Goal: Transaction & Acquisition: Download file/media

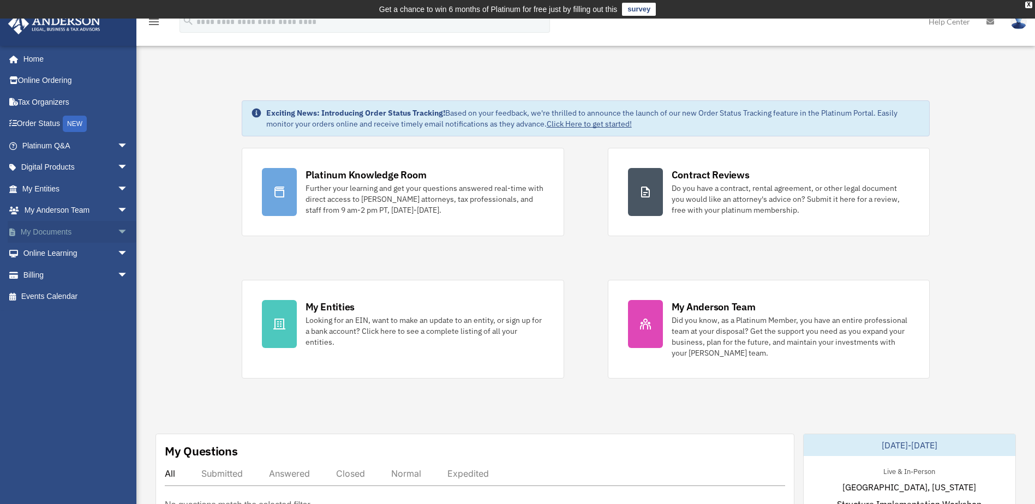
click at [117, 233] on span "arrow_drop_down" at bounding box center [128, 232] width 22 height 22
click at [81, 255] on link "Box" at bounding box center [79, 254] width 129 height 22
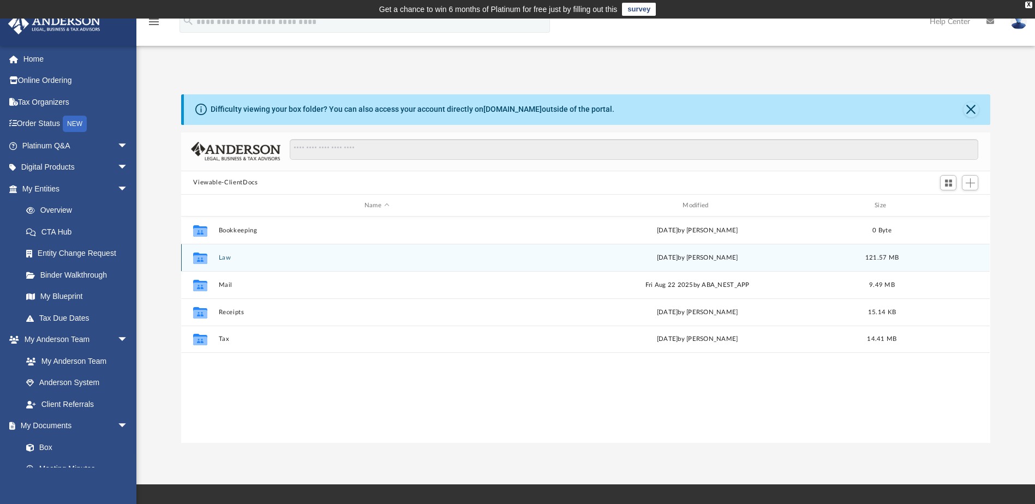
scroll to position [240, 801]
click at [219, 255] on button "Law" at bounding box center [377, 257] width 316 height 7
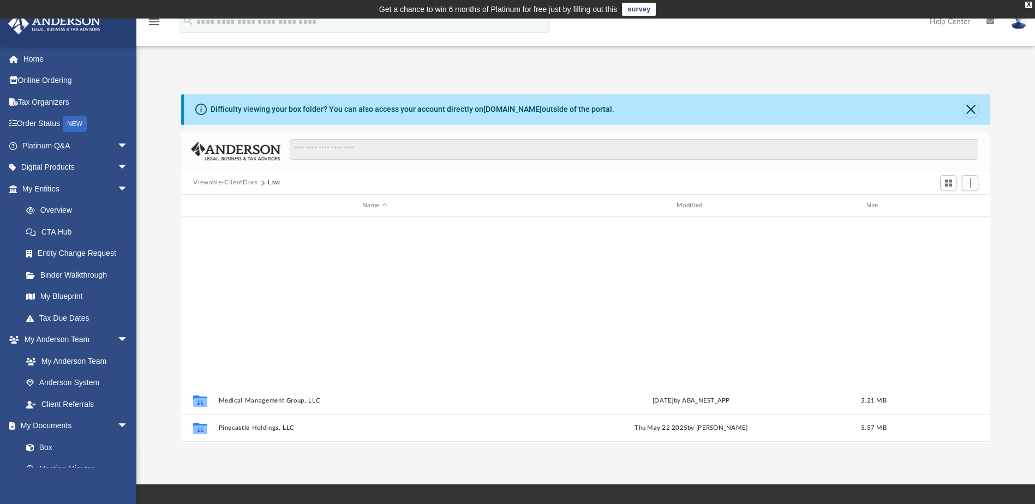
scroll to position [374, 0]
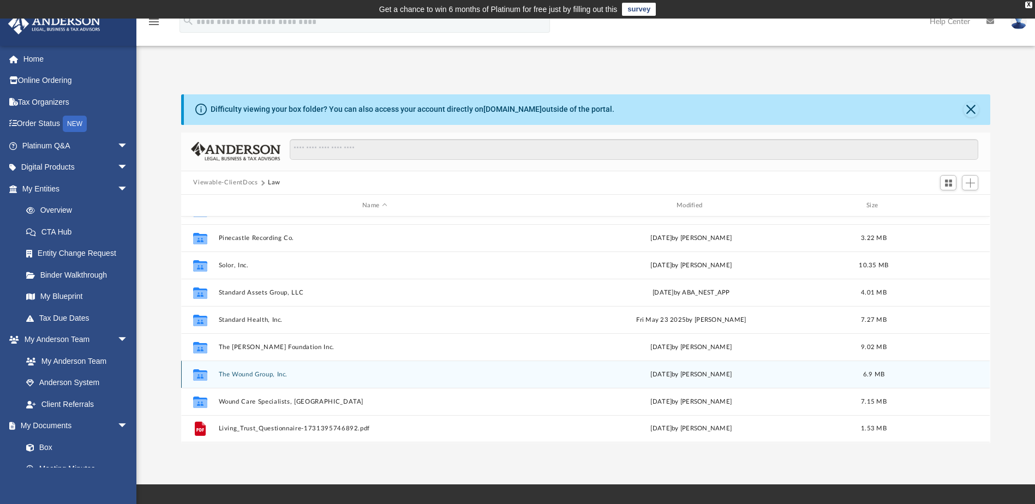
click at [250, 374] on button "The Wound Group, Inc." at bounding box center [375, 374] width 312 height 7
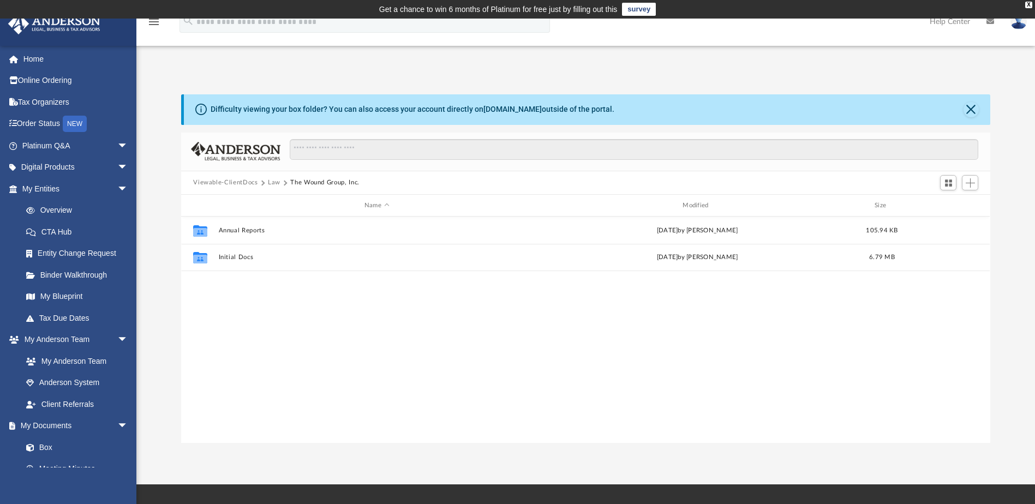
scroll to position [0, 0]
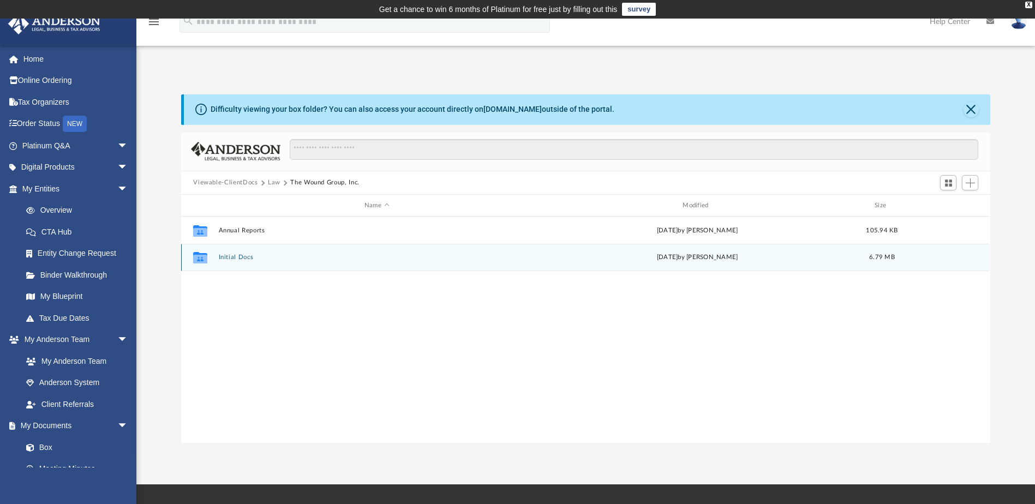
click at [232, 253] on div "Collaborated Folder Initial Docs Wed Jun 25 2025 by Cynthia Peters 6.79 MB" at bounding box center [585, 257] width 809 height 27
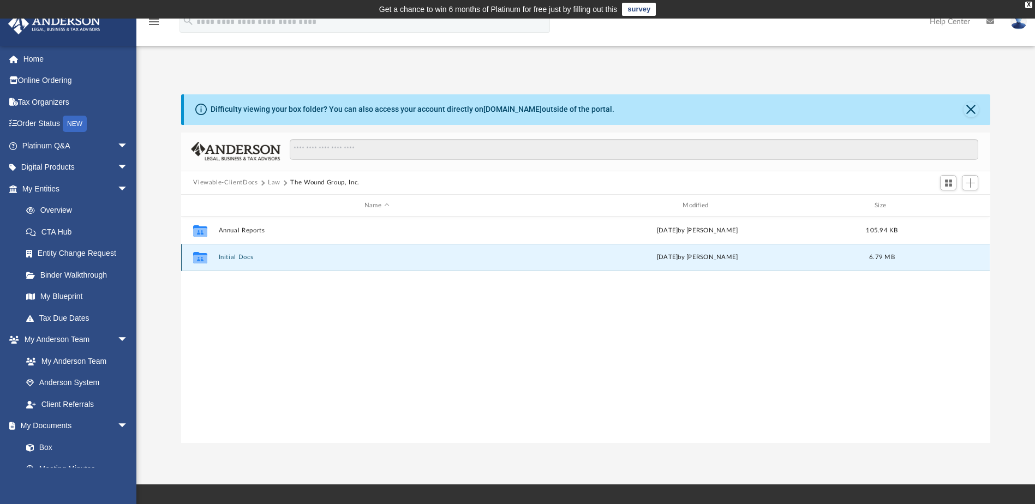
click at [232, 259] on button "Initial Docs" at bounding box center [377, 257] width 316 height 7
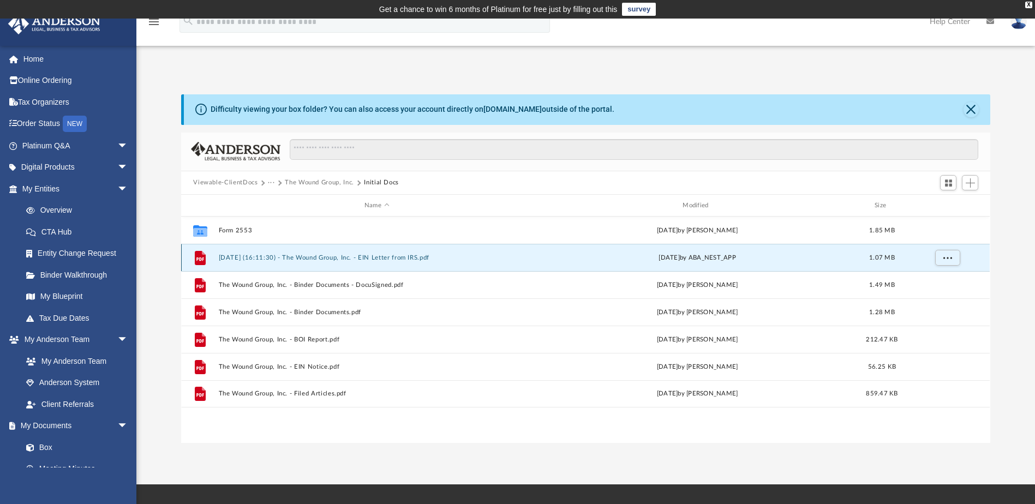
click at [303, 255] on button "2025.01.06 (16:11:30) - The Wound Group, Inc. - EIN Letter from IRS.pdf" at bounding box center [377, 257] width 316 height 7
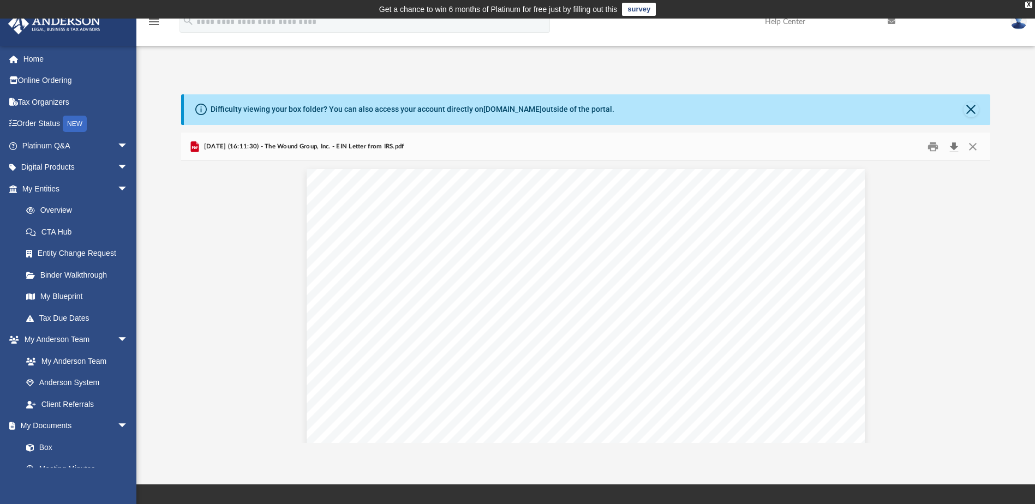
click at [951, 145] on button "Download" at bounding box center [954, 146] width 20 height 17
click at [977, 156] on div "2025.01.06 (16:11:30) - The Wound Group, Inc. - EIN Letter from IRS.pdf" at bounding box center [585, 147] width 809 height 29
click at [976, 150] on button "Close" at bounding box center [973, 146] width 20 height 17
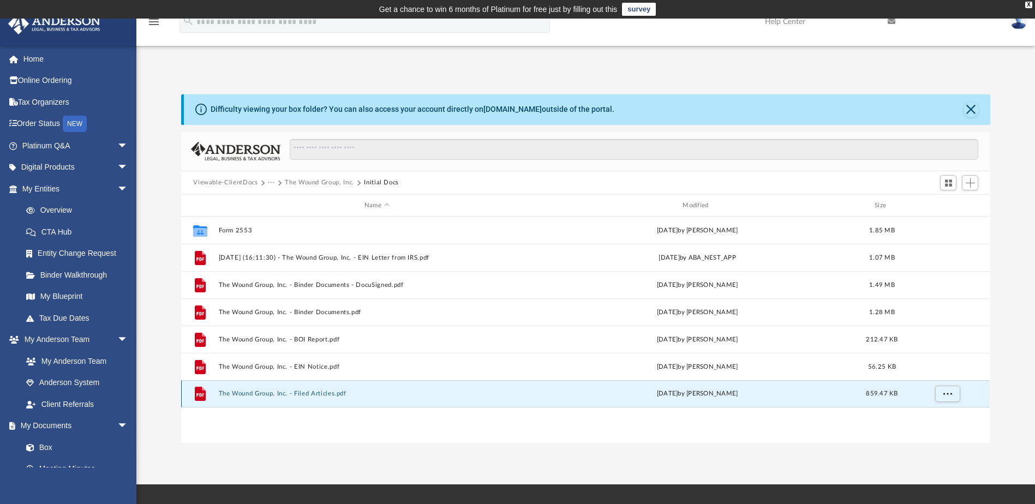
click at [240, 395] on button "The Wound Group, Inc. - Filed Articles.pdf" at bounding box center [377, 394] width 316 height 7
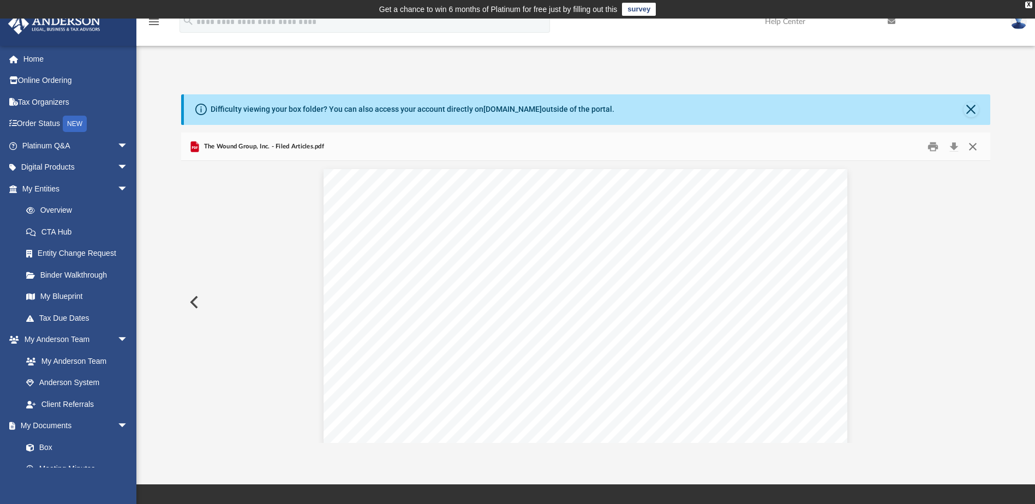
click at [976, 146] on button "Close" at bounding box center [973, 146] width 20 height 17
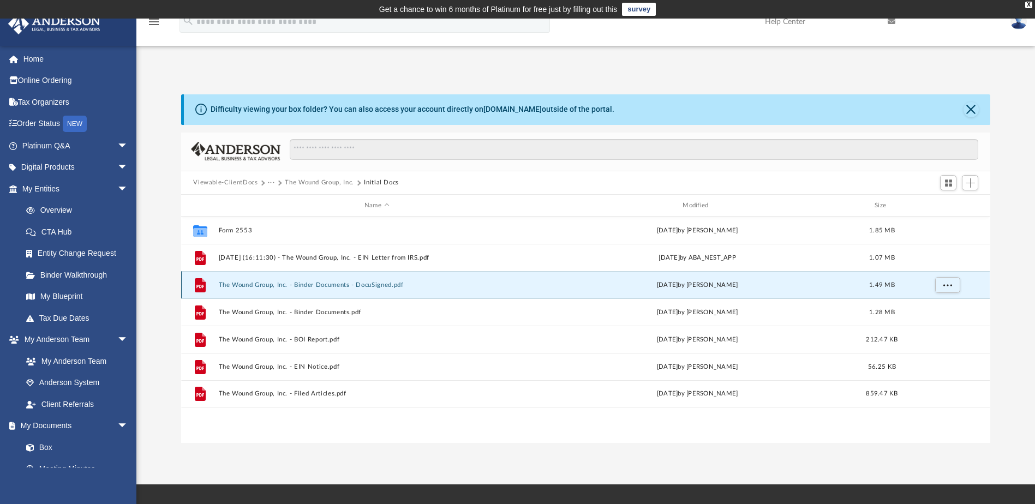
click at [274, 285] on button "The Wound Group, Inc. - Binder Documents - DocuSigned.pdf" at bounding box center [377, 285] width 316 height 7
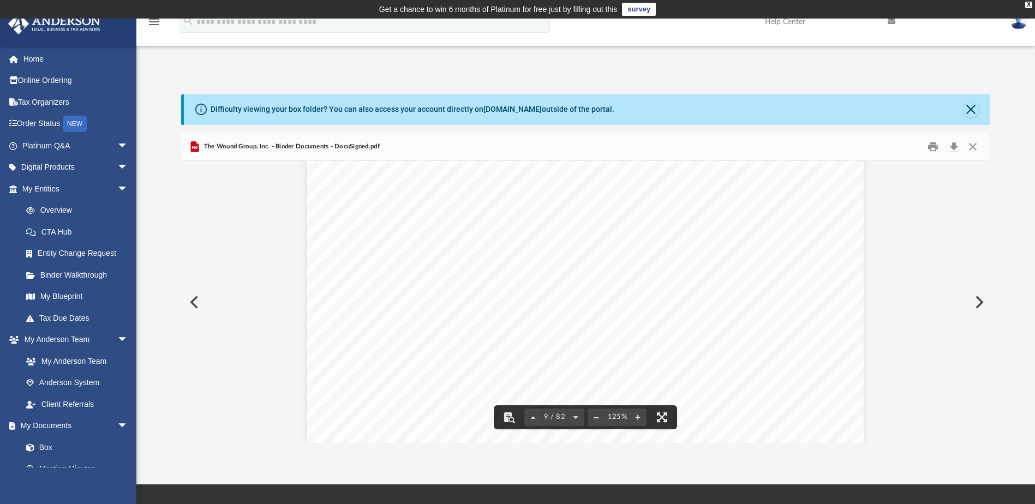
scroll to position [6166, 0]
click at [972, 147] on button "Close" at bounding box center [973, 146] width 20 height 17
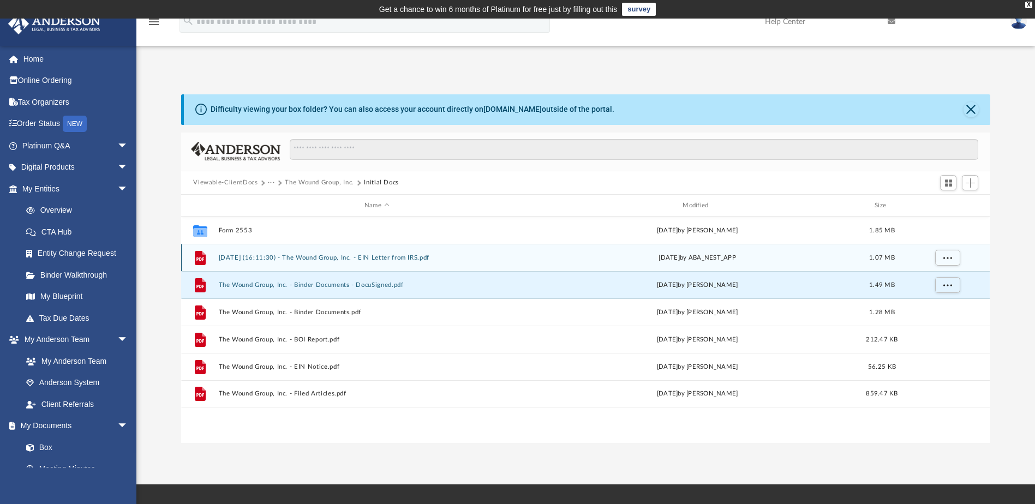
click at [329, 258] on button "2025.01.06 (16:11:30) - The Wound Group, Inc. - EIN Letter from IRS.pdf" at bounding box center [377, 257] width 316 height 7
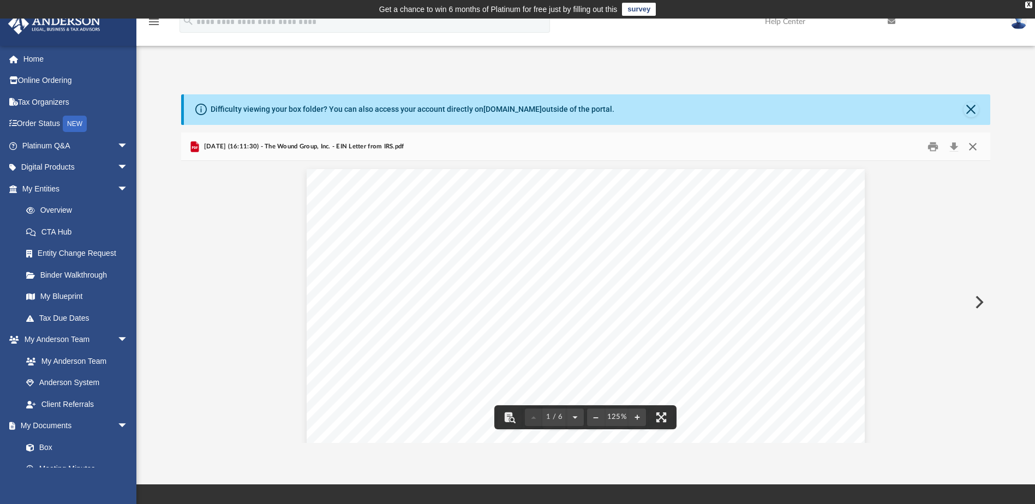
click at [975, 142] on button "Close" at bounding box center [973, 146] width 20 height 17
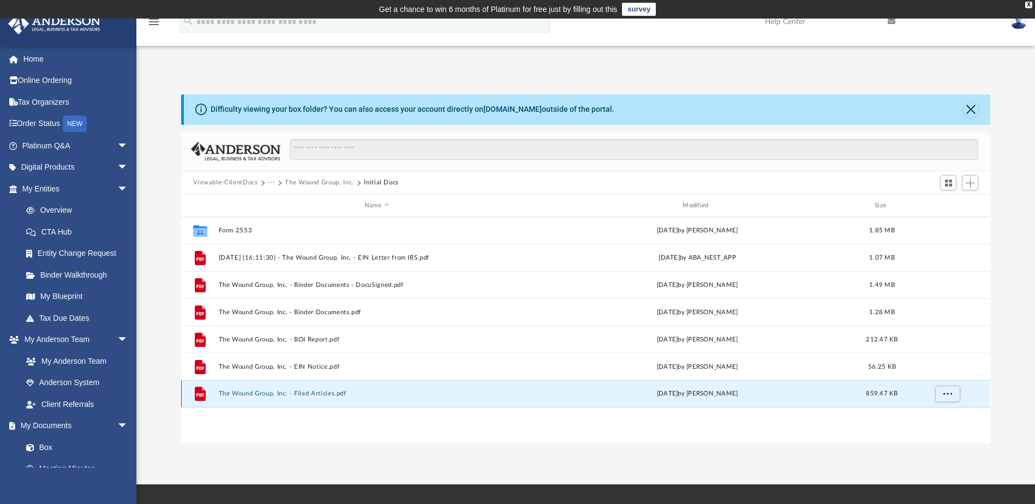
click at [260, 397] on button "The Wound Group, Inc. - Filed Articles.pdf" at bounding box center [377, 394] width 316 height 7
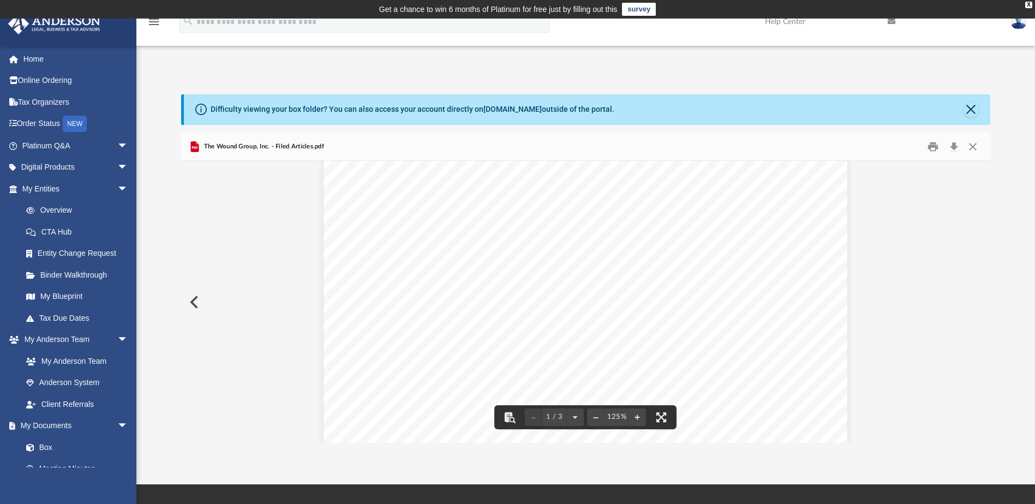
scroll to position [273, 0]
click at [952, 148] on button "Download" at bounding box center [954, 146] width 20 height 17
